Goal: Task Accomplishment & Management: Manage account settings

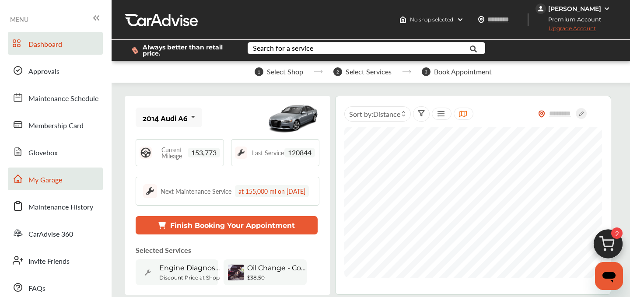
click at [58, 177] on span "My Garage" at bounding box center [45, 180] width 34 height 11
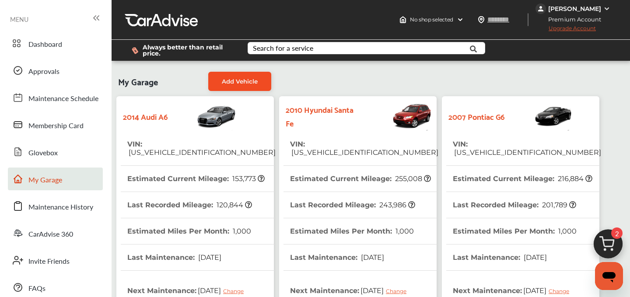
click at [228, 81] on span "Add Vehicle" at bounding box center [240, 81] width 36 height 7
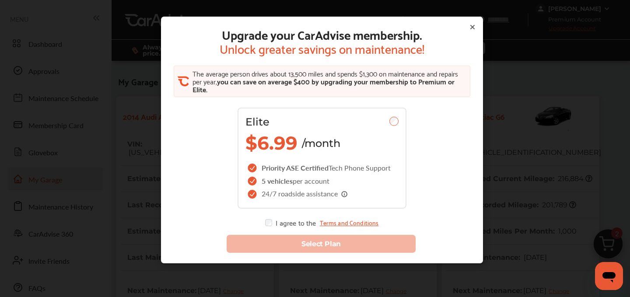
click at [472, 29] on icon at bounding box center [472, 27] width 7 height 7
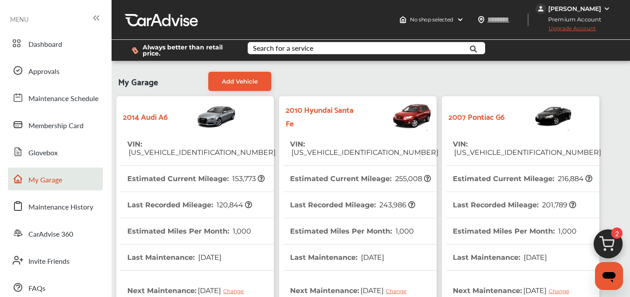
scroll to position [272, 0]
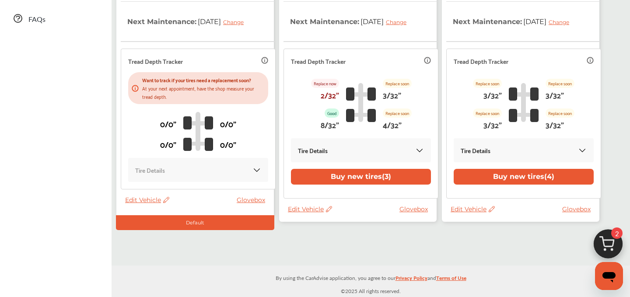
click at [468, 210] on span "Edit Vehicle" at bounding box center [473, 209] width 44 height 8
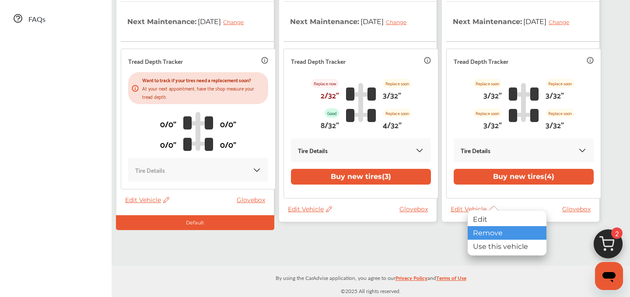
click at [487, 236] on div "Remove" at bounding box center [507, 233] width 79 height 14
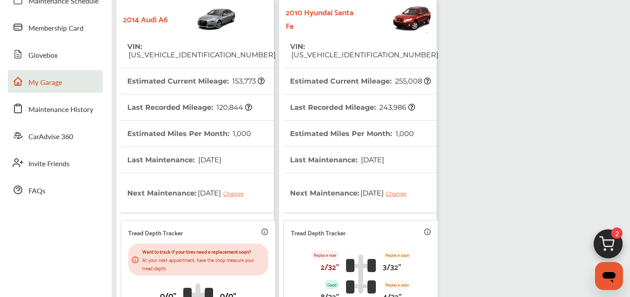
scroll to position [0, 0]
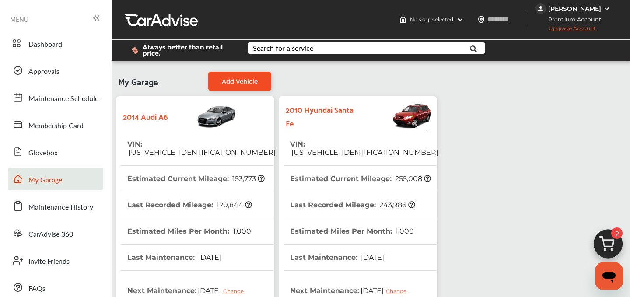
click at [247, 85] on link "Add Vehicle" at bounding box center [239, 81] width 63 height 19
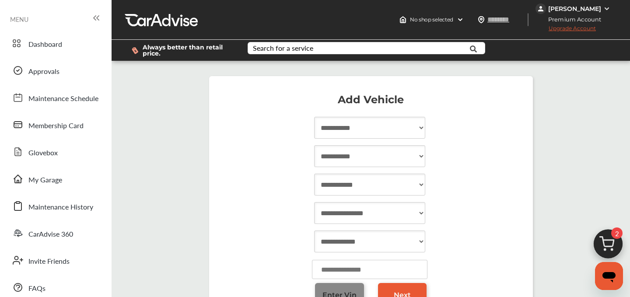
click at [343, 287] on link "Enter Vin" at bounding box center [339, 295] width 49 height 24
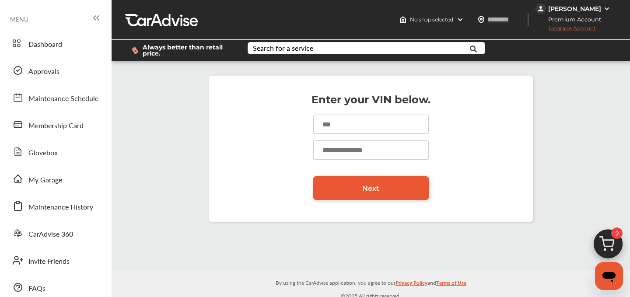
click at [357, 119] on input at bounding box center [371, 124] width 116 height 19
paste input "**********"
type input "**********"
click at [338, 148] on input "number" at bounding box center [371, 149] width 116 height 19
type input "******"
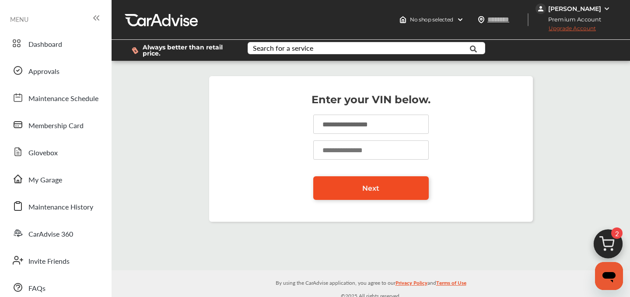
click at [367, 183] on link "Next" at bounding box center [371, 188] width 116 height 24
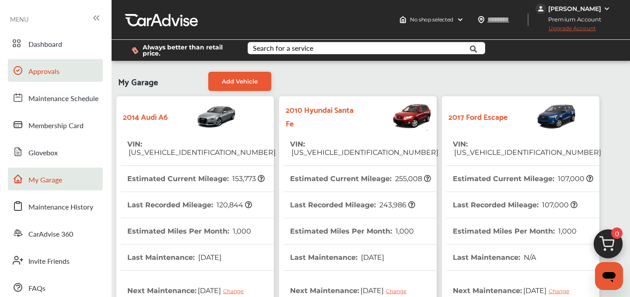
click at [43, 70] on span "Approvals" at bounding box center [43, 71] width 31 height 11
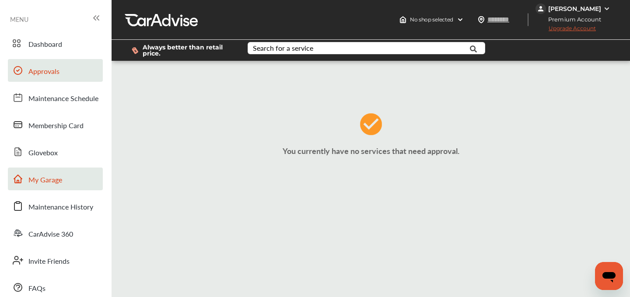
click at [47, 178] on span "My Garage" at bounding box center [45, 180] width 34 height 11
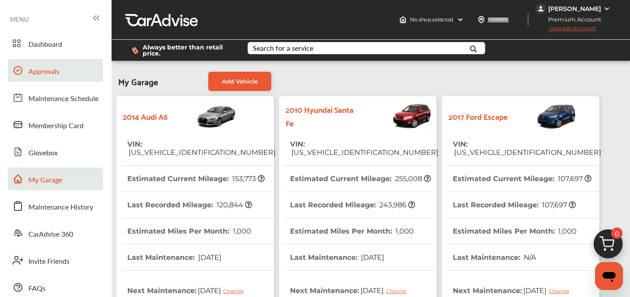
click at [39, 75] on span "Approvals" at bounding box center [43, 71] width 31 height 11
